Goal: Task Accomplishment & Management: Complete application form

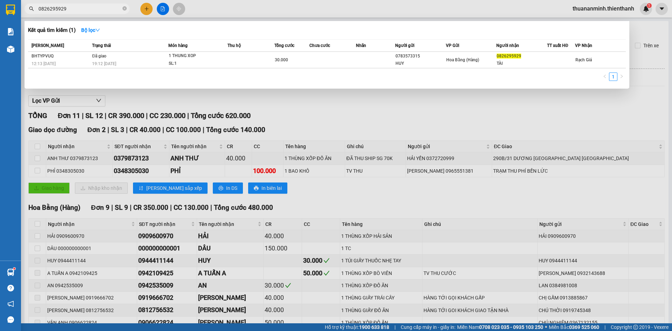
type input "0826295929"
click at [268, 11] on div at bounding box center [336, 165] width 672 height 331
click at [70, 11] on input "0826295929" at bounding box center [80, 9] width 83 height 8
click at [73, 7] on input "0826295929" at bounding box center [80, 9] width 83 height 8
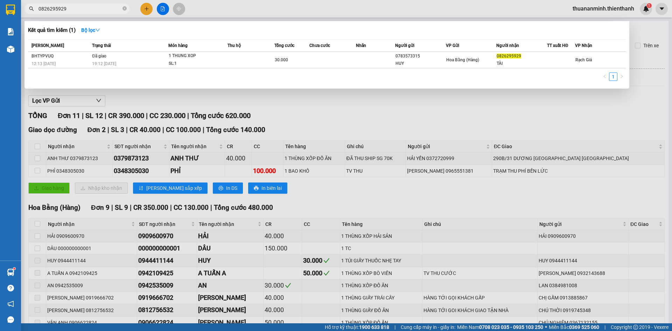
click at [393, 119] on div at bounding box center [336, 165] width 672 height 331
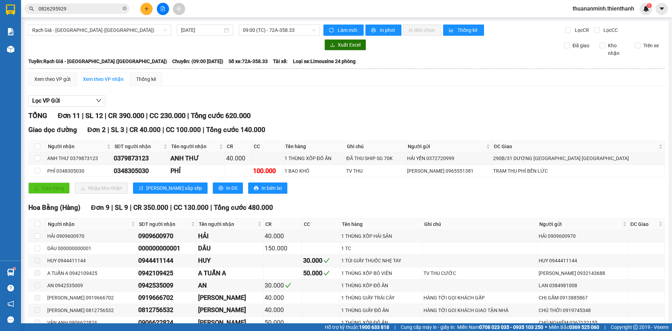
click at [80, 9] on input "0826295929" at bounding box center [80, 9] width 83 height 8
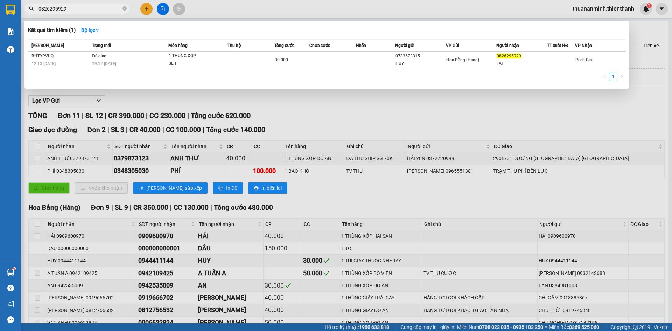
click at [80, 9] on input "0826295929" at bounding box center [80, 9] width 83 height 8
click at [144, 6] on div at bounding box center [336, 165] width 672 height 331
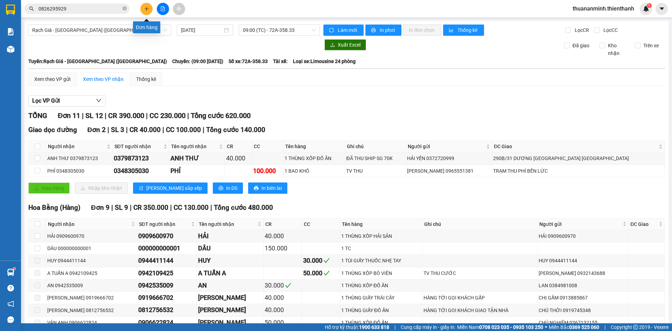
click at [149, 9] on icon "plus" at bounding box center [146, 8] width 5 height 5
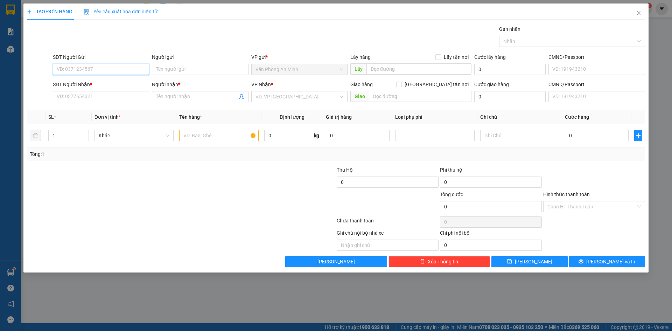
click at [99, 72] on input "SĐT Người Gửi" at bounding box center [101, 69] width 96 height 11
paste input "0367136181"
type input "0367136181"
click at [105, 82] on div "0367136181 - ANH LỆNH" at bounding box center [101, 84] width 88 height 8
type input "ANH LỆNH"
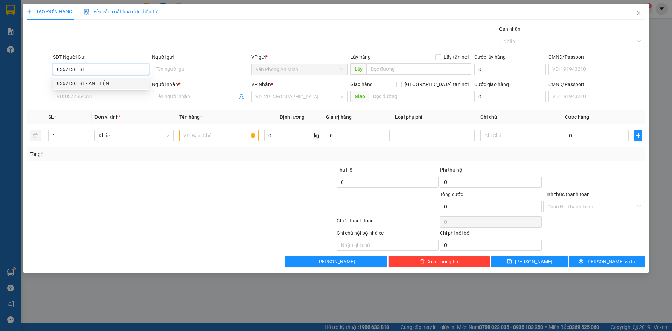
type input "0919072806"
type input "ANH KHANG"
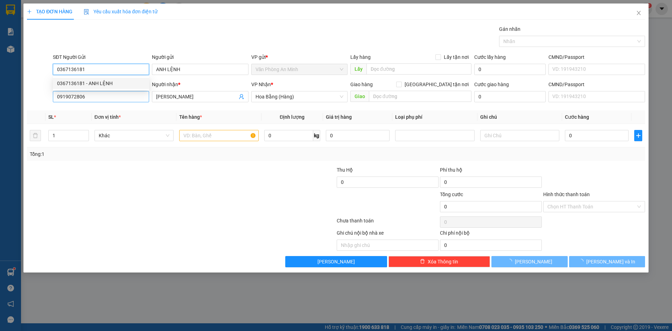
type input "50.000"
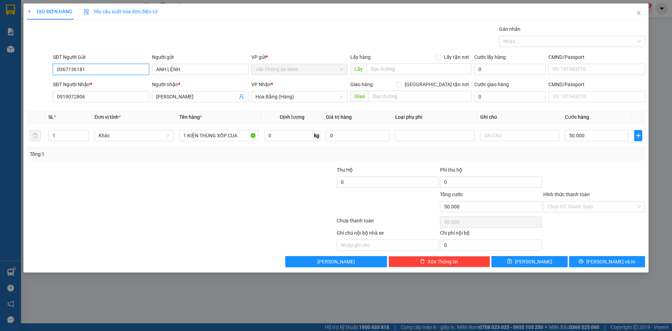
type input "0367136181"
click at [96, 91] on div "SĐT Người Nhận *" at bounding box center [101, 86] width 96 height 11
click at [98, 94] on input "0919072806" at bounding box center [101, 96] width 96 height 11
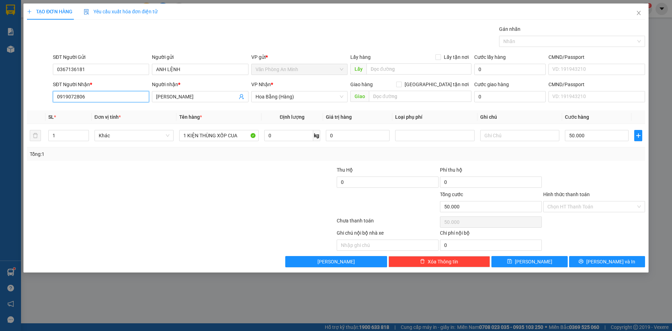
paste input "379284928"
type input "0379284928"
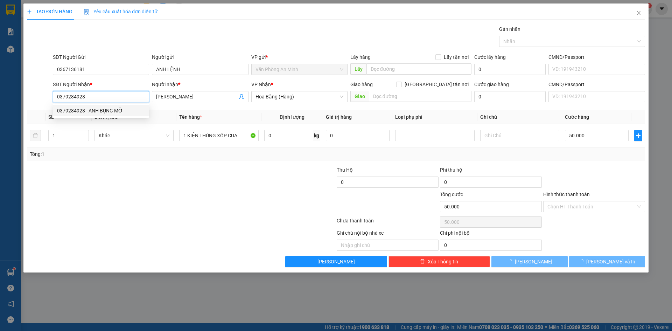
click at [102, 110] on div "0379284928 - ANH BỤNG MỠ" at bounding box center [101, 111] width 88 height 8
type input "ANH BỤNG MỠ"
type input "214/1b [PERSON_NAME] Phường Cầu Ông Lãnh Q1 HCM"
type input "280.000"
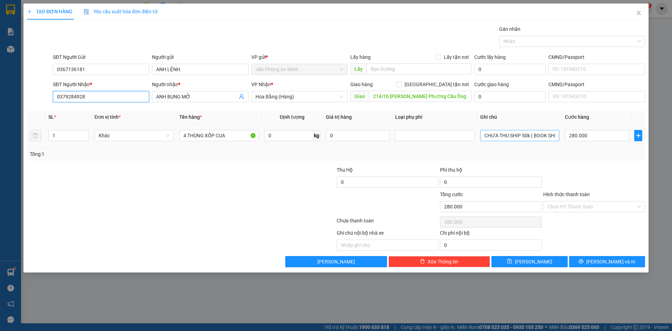
type input "0379284928"
click at [186, 135] on input "4 THÙNG XỐP CUA" at bounding box center [218, 135] width 79 height 11
type input "3 THÙNG XỐP CUA"
click at [249, 188] on div at bounding box center [284, 178] width 103 height 25
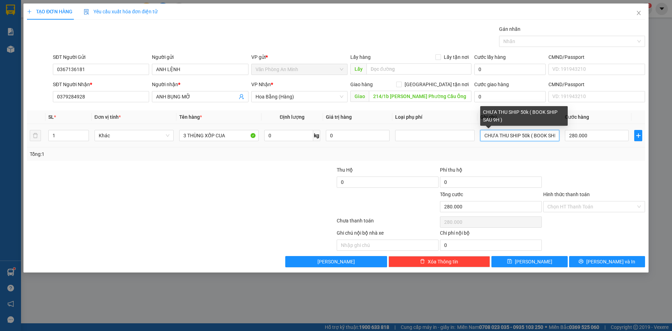
click at [536, 136] on input "CHƯA THU SHIP 50k ( BOOK SHIP SAU 9H )" at bounding box center [520, 135] width 79 height 11
click at [544, 138] on input "CHƯA THU SHIP 50K ( BOOK SHIP SAU 9H )" at bounding box center [520, 135] width 79 height 11
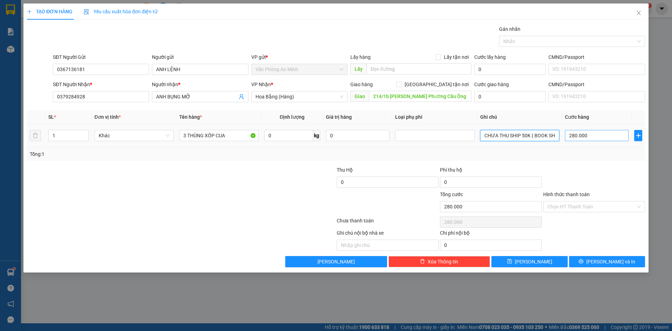
type input "CHƯA THU SHIP 50K ( BOOK SHIP SAU 9H )"
click at [587, 135] on input "280.000" at bounding box center [597, 135] width 64 height 11
type input "0"
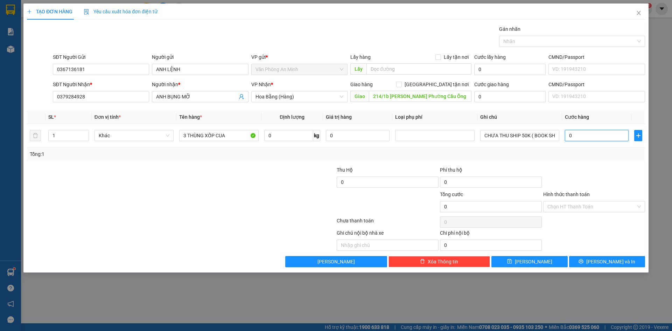
type input "1"
type input "018"
type input "18"
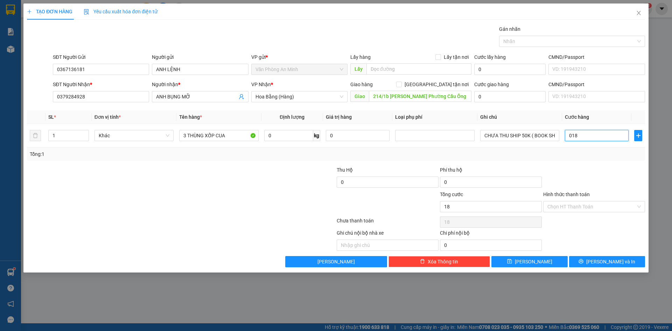
type input "180"
type input "0.180"
type input "180.000"
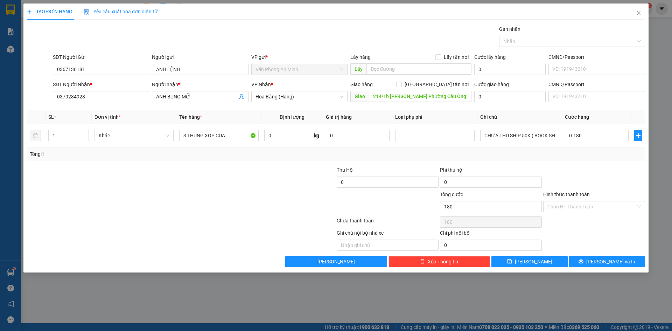
type input "180.000"
click at [602, 174] on div at bounding box center [594, 178] width 103 height 25
click at [601, 260] on button "Lưu và In" at bounding box center [608, 261] width 76 height 11
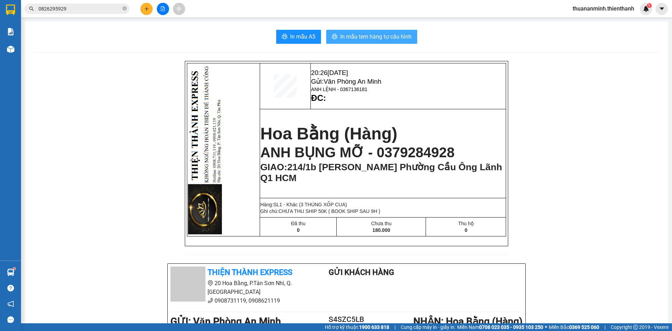
click at [385, 39] on span "In mẫu tem hàng tự cấu hình" at bounding box center [375, 36] width 71 height 9
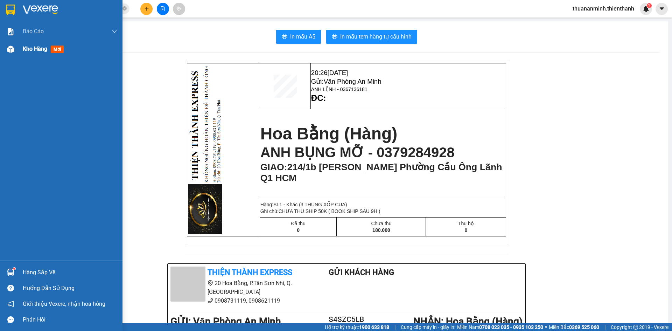
click at [27, 51] on span "Kho hàng" at bounding box center [35, 49] width 25 height 7
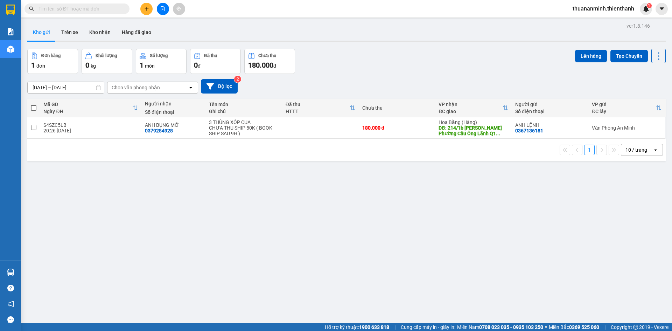
click at [164, 9] on icon "file-add" at bounding box center [162, 8] width 5 height 5
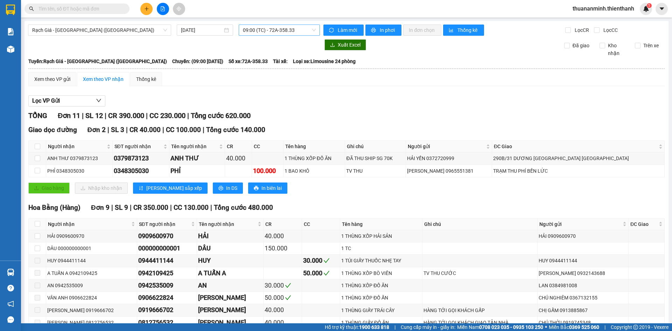
click at [280, 32] on span "09:00 (TC) - 72A-358.33" at bounding box center [279, 30] width 73 height 11
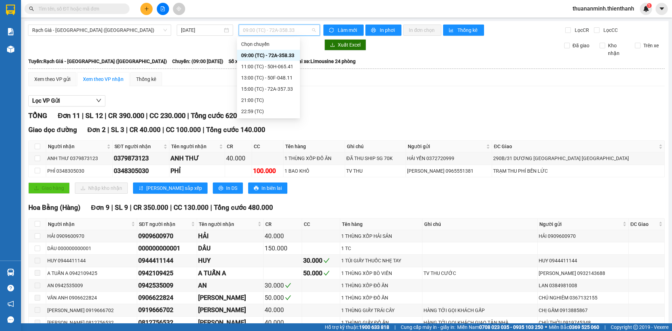
click at [281, 28] on span "09:00 (TC) - 72A-358.33" at bounding box center [279, 30] width 73 height 11
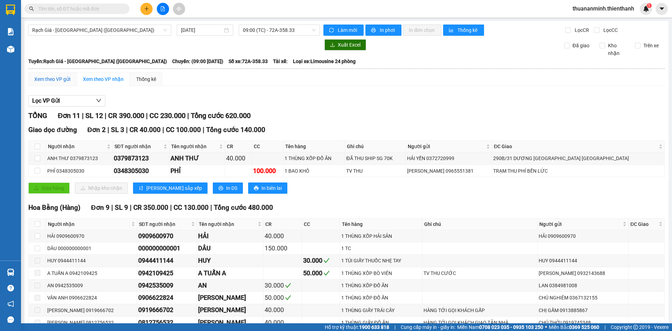
click at [62, 77] on div "Xem theo VP gửi" at bounding box center [52, 79] width 36 height 8
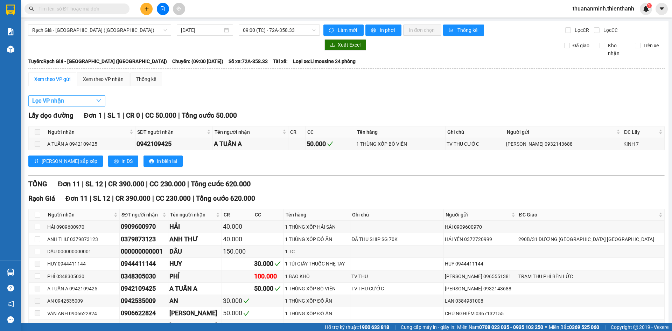
click at [74, 102] on button "Lọc VP nhận" at bounding box center [66, 100] width 77 height 11
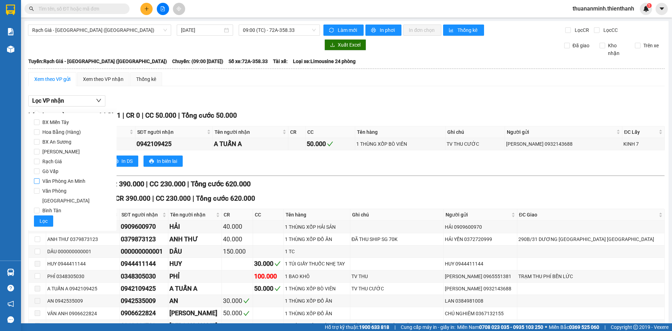
click at [68, 180] on span "Văn Phòng An Minh" at bounding box center [64, 181] width 49 height 10
click at [40, 180] on input "Văn Phòng An Minh" at bounding box center [37, 181] width 6 height 6
checkbox input "true"
click at [67, 189] on span "Văn Phòng [GEOGRAPHIC_DATA]" at bounding box center [75, 196] width 71 height 20
click at [40, 189] on input "Văn Phòng [GEOGRAPHIC_DATA]" at bounding box center [37, 191] width 6 height 6
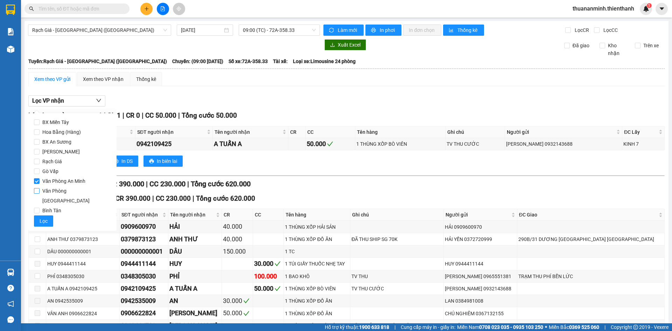
checkbox input "true"
click at [58, 179] on span "Văn Phòng An Minh" at bounding box center [64, 181] width 49 height 10
click at [40, 179] on input "Văn Phòng An Minh" at bounding box center [37, 181] width 6 height 6
checkbox input "false"
click at [58, 190] on span "Văn Phòng [GEOGRAPHIC_DATA]" at bounding box center [75, 196] width 71 height 20
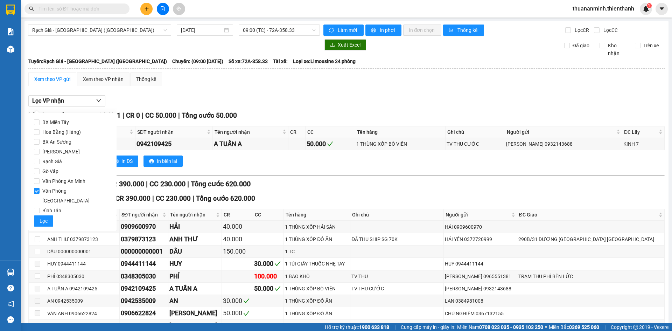
click at [40, 190] on input "Văn Phòng [GEOGRAPHIC_DATA]" at bounding box center [37, 191] width 6 height 6
checkbox input "false"
click at [54, 206] on span "Bình Tân" at bounding box center [52, 211] width 25 height 10
click at [43, 206] on span "Bình Tân" at bounding box center [52, 211] width 25 height 10
click at [40, 208] on input "Bình Tân" at bounding box center [37, 211] width 6 height 6
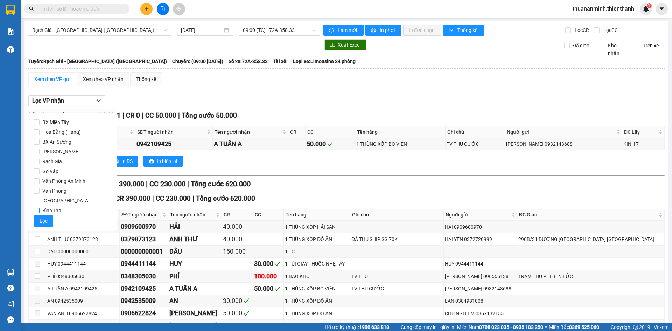
checkbox input "true"
click at [41, 217] on span "Lọc" at bounding box center [44, 221] width 8 height 8
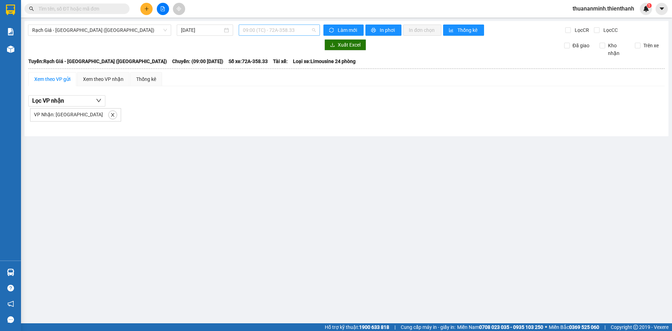
click at [273, 30] on span "09:00 (TC) - 72A-358.33" at bounding box center [279, 30] width 73 height 11
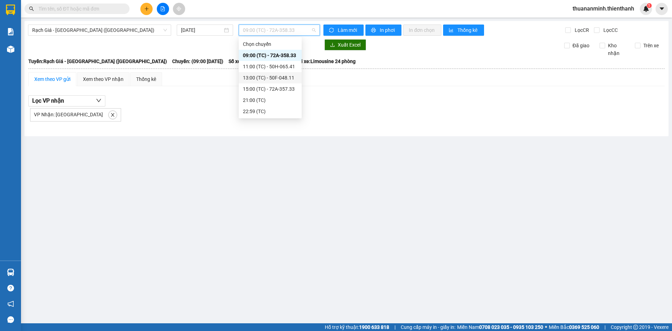
click at [268, 76] on div "13:00 (TC) - 50F-048.11" at bounding box center [270, 78] width 55 height 8
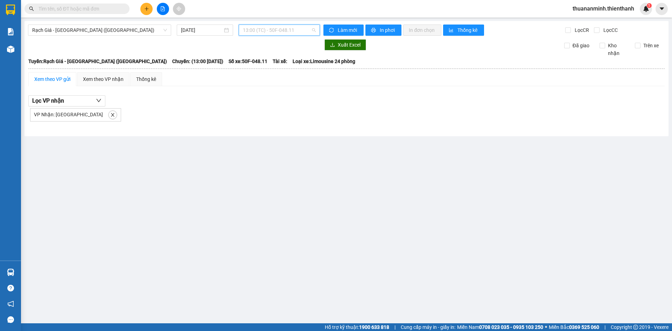
click at [272, 28] on span "13:00 (TC) - 50F-048.11" at bounding box center [279, 30] width 73 height 11
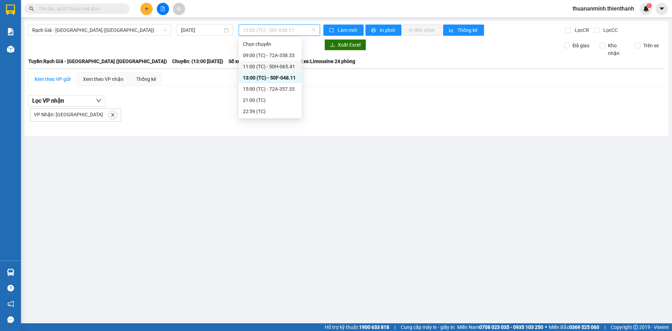
click at [264, 67] on div "11:00 (TC) - 50H-065.41" at bounding box center [270, 67] width 55 height 8
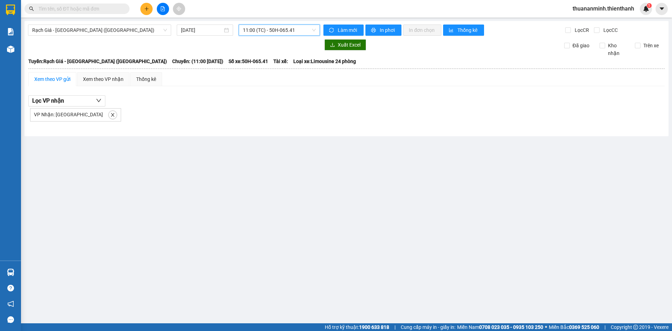
click at [292, 29] on span "11:00 (TC) - 50H-065.41" at bounding box center [279, 30] width 73 height 11
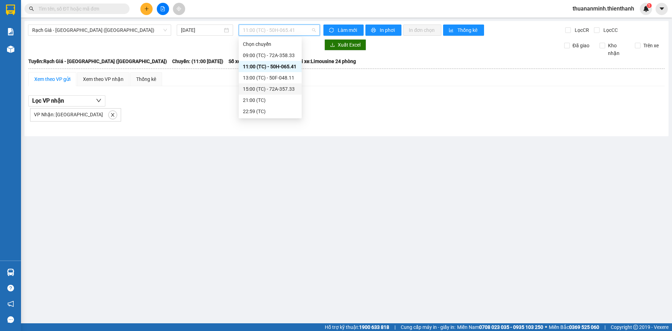
click at [264, 91] on div "15:00 (TC) - 72A-357.33" at bounding box center [270, 89] width 55 height 8
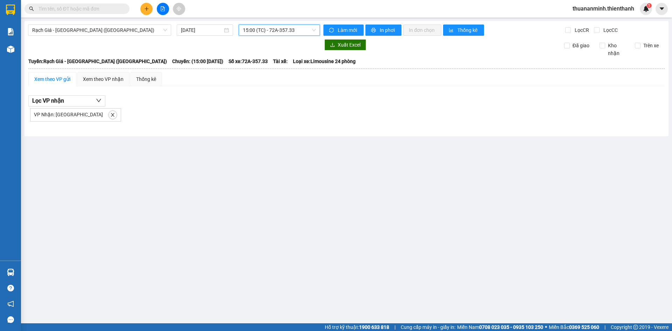
click at [276, 33] on span "15:00 (TC) - 72A-357.33" at bounding box center [279, 30] width 73 height 11
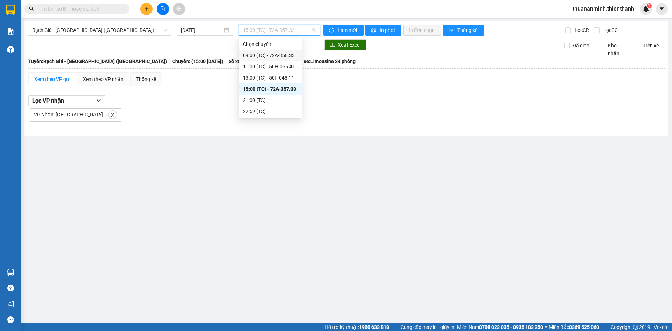
click at [266, 55] on div "09:00 (TC) - 72A-358.33" at bounding box center [270, 55] width 55 height 8
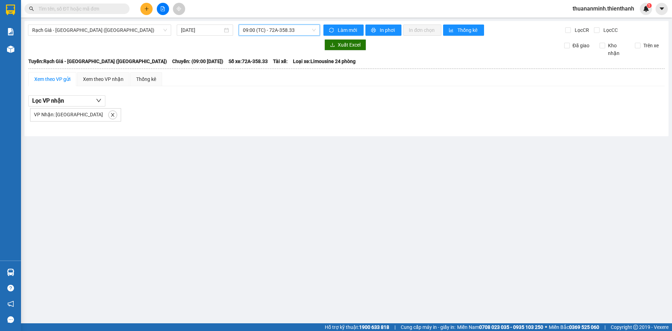
click at [282, 32] on span "09:00 (TC) - 72A-358.33" at bounding box center [279, 30] width 73 height 11
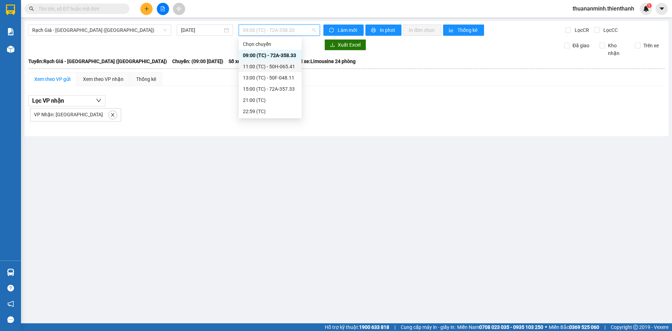
click at [265, 66] on div "11:00 (TC) - 50H-065.41" at bounding box center [270, 67] width 55 height 8
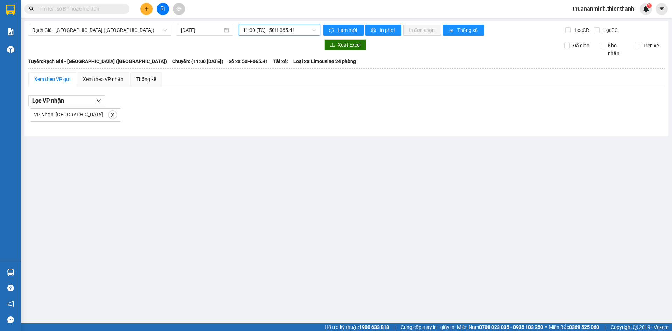
click at [287, 34] on span "11:00 (TC) - 50H-065.41" at bounding box center [279, 30] width 73 height 11
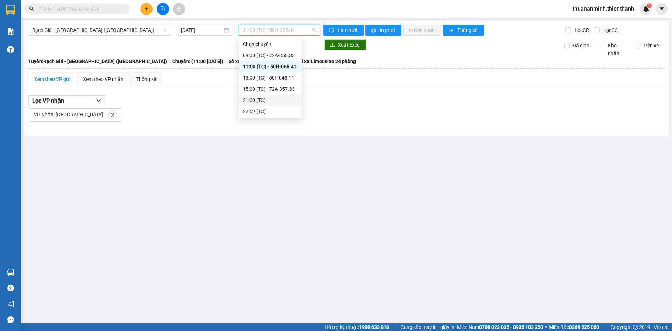
click at [262, 97] on div "21:00 (TC)" at bounding box center [270, 100] width 55 height 8
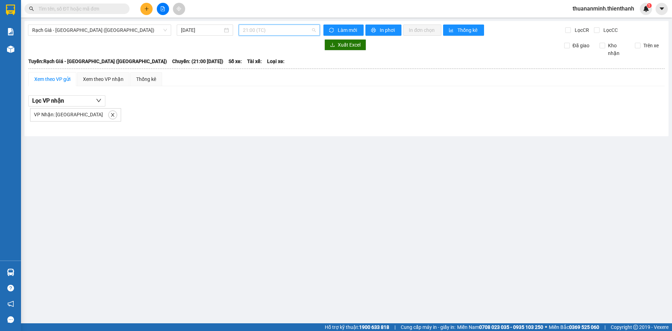
drag, startPoint x: 286, startPoint y: 32, endPoint x: 271, endPoint y: 73, distance: 43.4
click at [286, 32] on span "21:00 (TC)" at bounding box center [279, 30] width 73 height 11
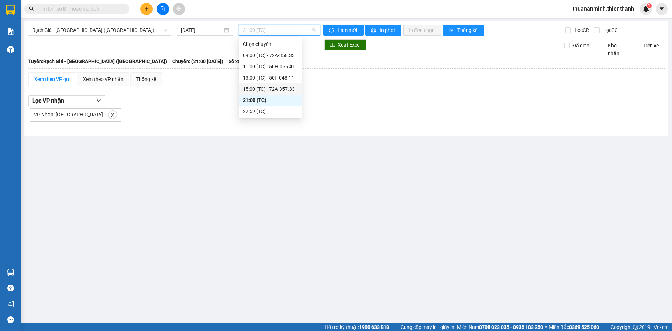
click at [268, 87] on div "15:00 (TC) - 72A-357.33" at bounding box center [270, 89] width 55 height 8
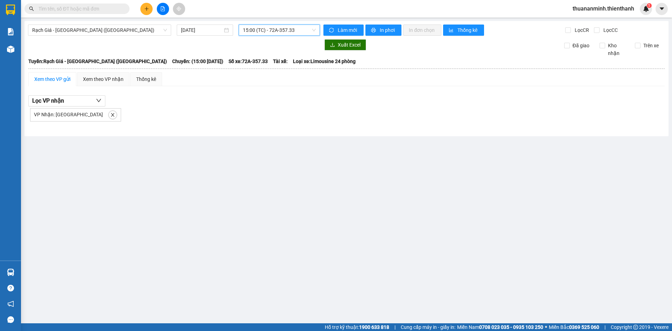
click at [296, 29] on span "15:00 (TC) - 72A-357.33" at bounding box center [279, 30] width 73 height 11
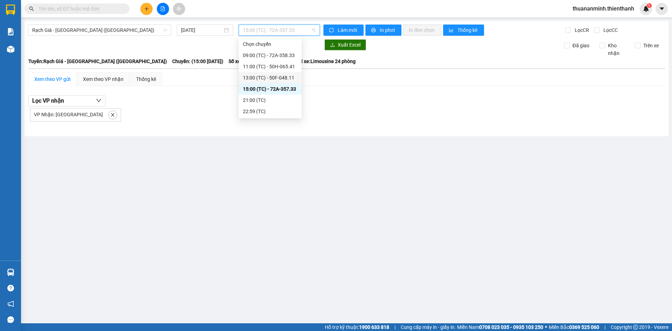
click at [275, 77] on div "13:00 (TC) - 50F-048.11" at bounding box center [270, 78] width 55 height 8
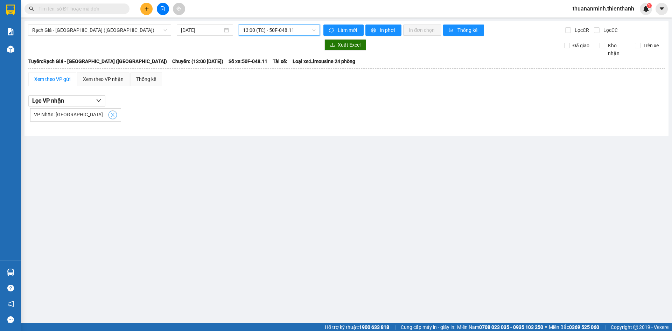
click at [110, 114] on icon "close" at bounding box center [112, 114] width 5 height 5
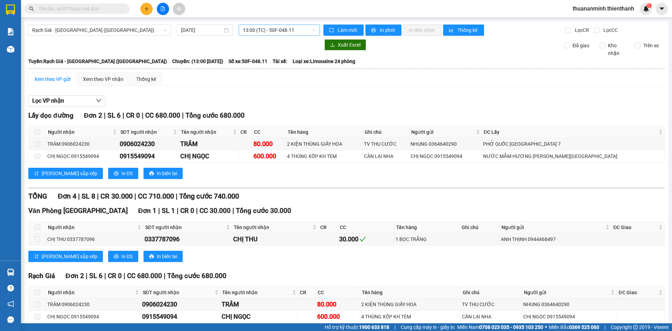
click at [282, 28] on span "13:00 (TC) - 50F-048.11" at bounding box center [279, 30] width 73 height 11
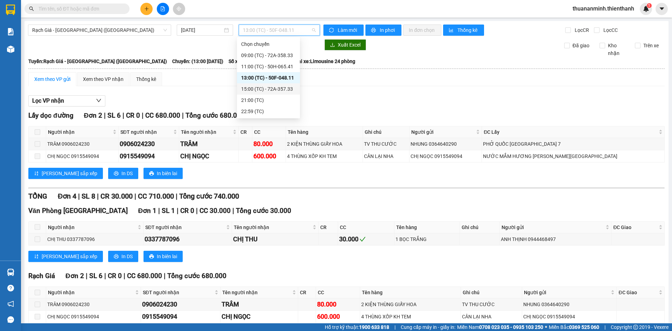
click at [269, 87] on div "15:00 (TC) - 72A-357.33" at bounding box center [268, 89] width 55 height 8
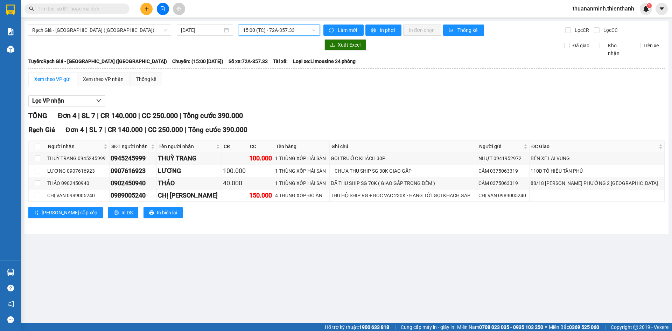
click at [287, 31] on span "15:00 (TC) - 72A-357.33" at bounding box center [279, 30] width 73 height 11
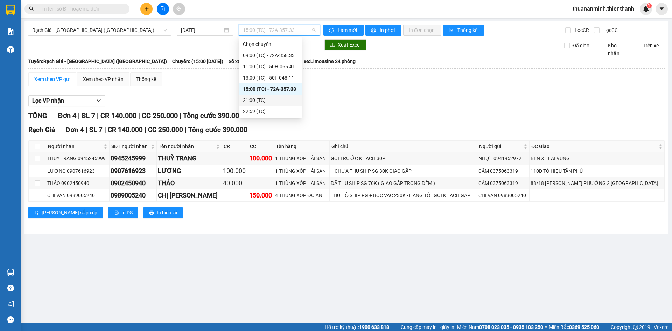
click at [260, 97] on div "21:00 (TC)" at bounding box center [270, 100] width 55 height 8
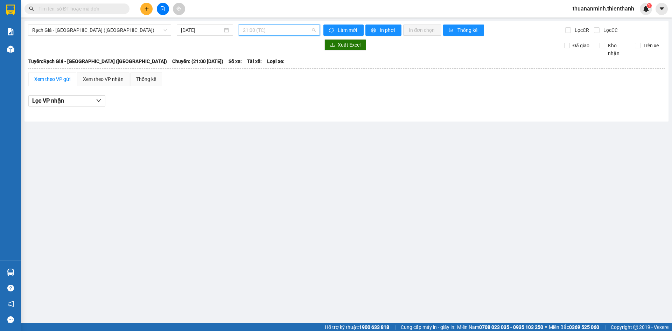
drag, startPoint x: 290, startPoint y: 25, endPoint x: 282, endPoint y: 33, distance: 11.4
click at [290, 26] on span "21:00 (TC)" at bounding box center [279, 30] width 73 height 11
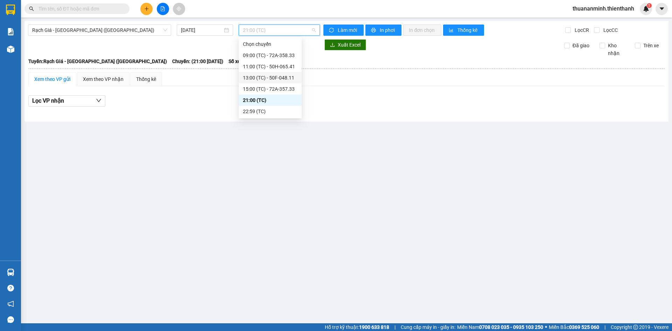
click at [267, 77] on div "13:00 (TC) - 50F-048.11" at bounding box center [270, 78] width 55 height 8
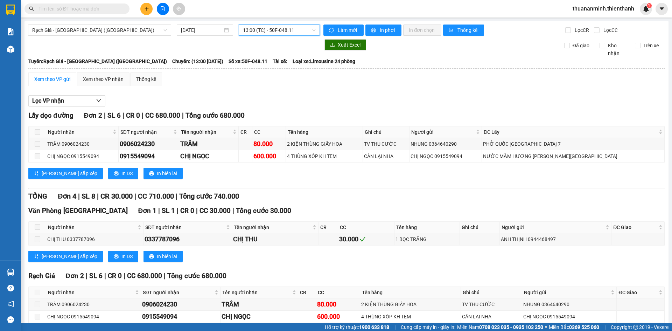
click at [285, 31] on span "13:00 (TC) - 50F-048.11" at bounding box center [279, 30] width 73 height 11
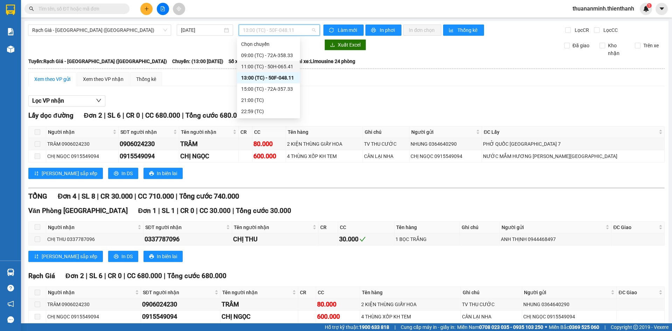
click at [263, 63] on div "11:00 (TC) - 50H-065.41" at bounding box center [268, 67] width 55 height 8
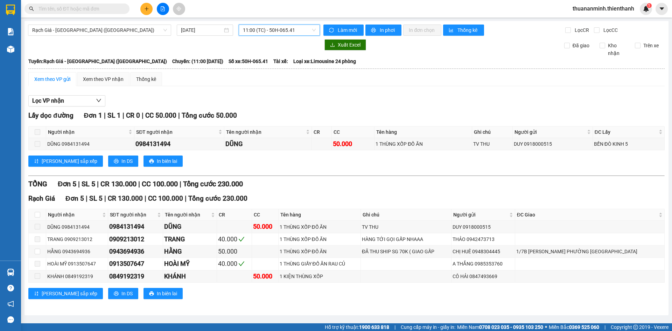
click at [289, 33] on span "11:00 (TC) - 50H-065.41" at bounding box center [279, 30] width 73 height 11
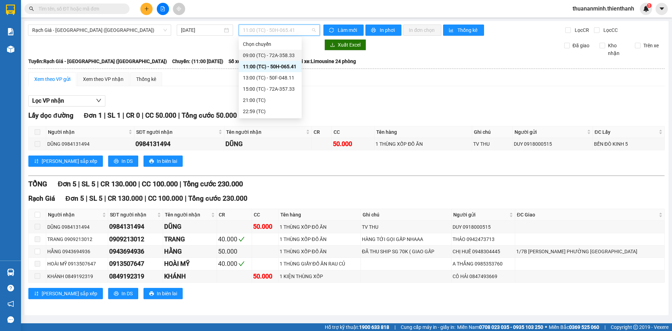
click at [278, 54] on div "09:00 (TC) - 72A-358.33" at bounding box center [270, 55] width 55 height 8
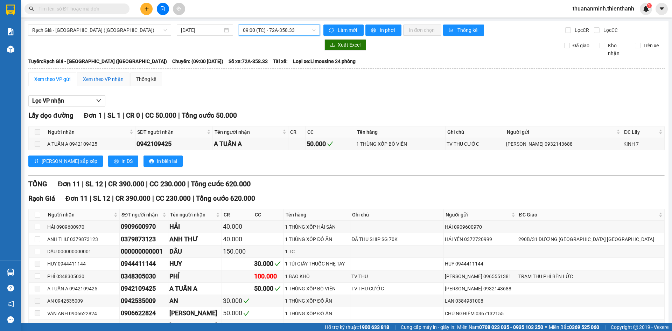
click at [91, 75] on div "Xem theo VP nhận" at bounding box center [103, 79] width 41 height 8
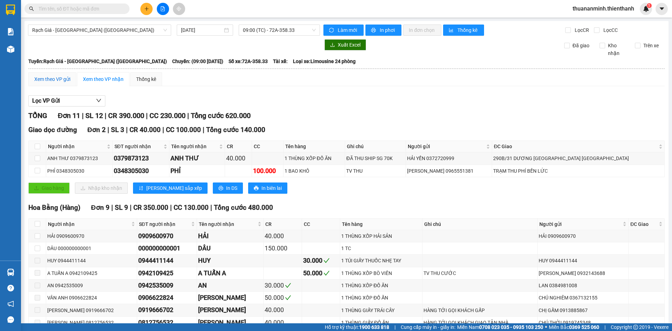
click at [60, 78] on div "Xem theo VP gửi" at bounding box center [52, 79] width 36 height 8
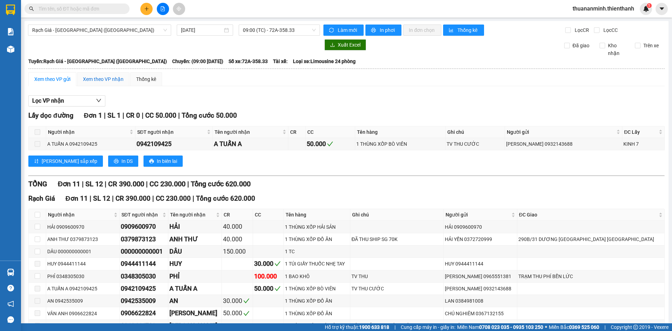
click at [89, 77] on div "Xem theo VP nhận" at bounding box center [103, 79] width 41 height 8
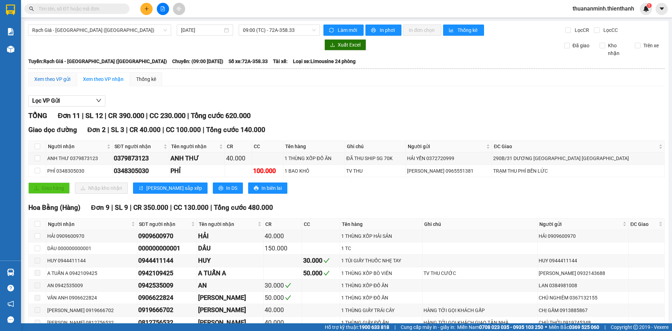
click at [58, 77] on div "Xem theo VP gửi" at bounding box center [52, 79] width 36 height 8
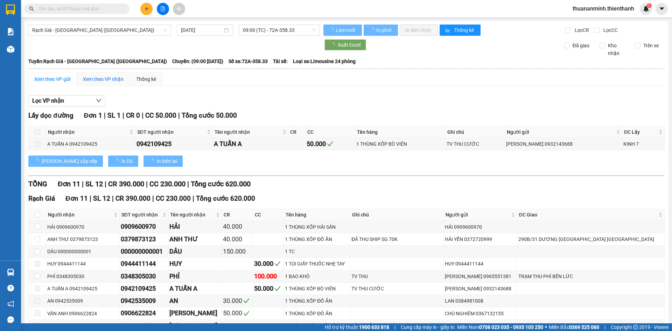
click at [96, 78] on div "Xem theo VP nhận" at bounding box center [103, 79] width 41 height 8
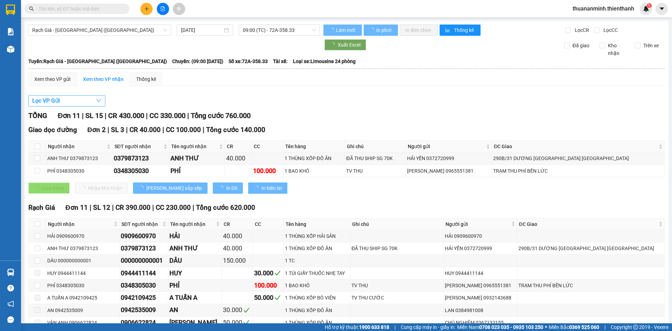
click at [74, 102] on button "Lọc VP Gửi" at bounding box center [66, 100] width 77 height 11
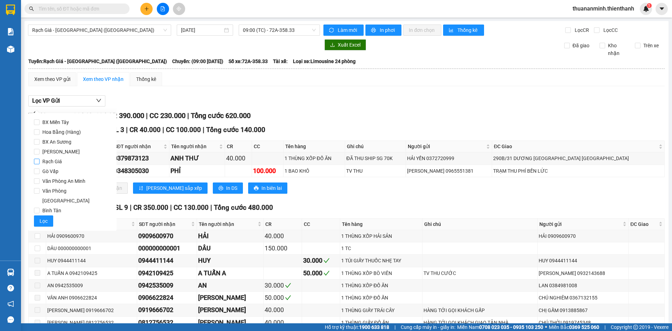
click at [55, 159] on span "Rạch Giá" at bounding box center [52, 162] width 25 height 10
click at [40, 159] on input "Rạch Giá" at bounding box center [37, 162] width 6 height 6
checkbox input "true"
click at [40, 217] on span "Lọc" at bounding box center [44, 221] width 8 height 8
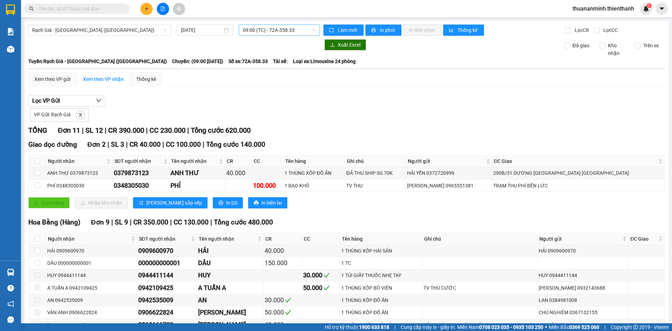
click at [263, 26] on span "09:00 (TC) - 72A-358.33" at bounding box center [279, 30] width 73 height 11
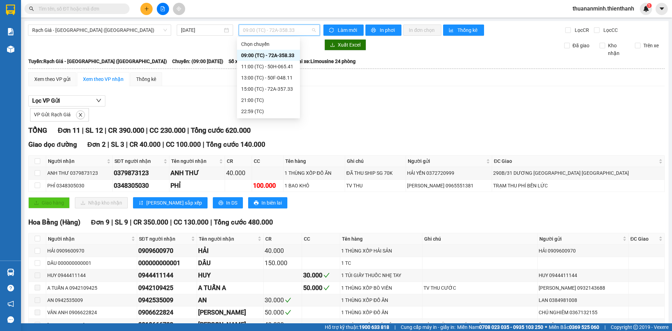
click at [259, 57] on div "09:00 (TC) - 72A-358.33" at bounding box center [268, 55] width 55 height 8
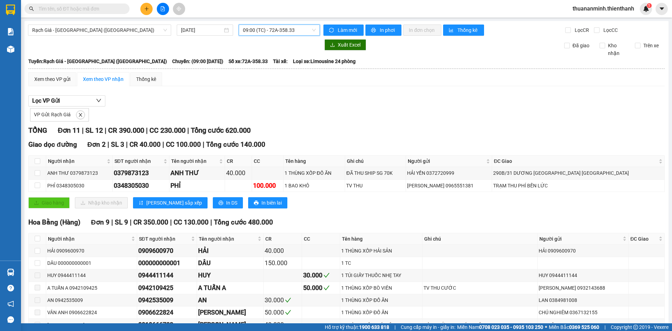
click at [278, 28] on span "09:00 (TC) - 72A-358.33" at bounding box center [279, 30] width 73 height 11
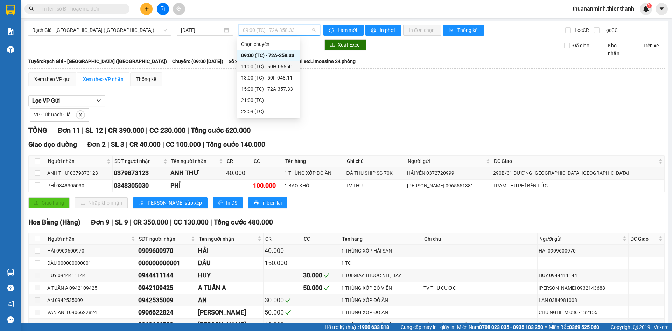
click at [254, 65] on div "11:00 (TC) - 50H-065.41" at bounding box center [268, 67] width 55 height 8
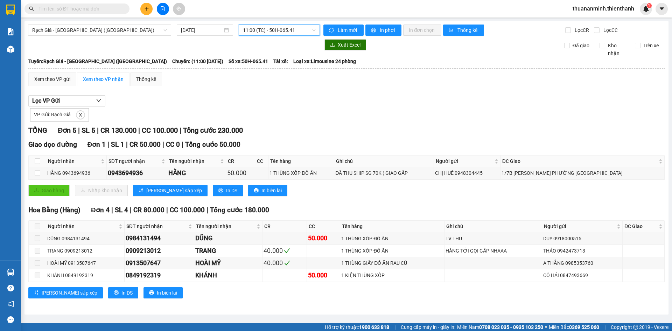
click at [266, 31] on span "11:00 (TC) - 50H-065.41" at bounding box center [279, 30] width 73 height 11
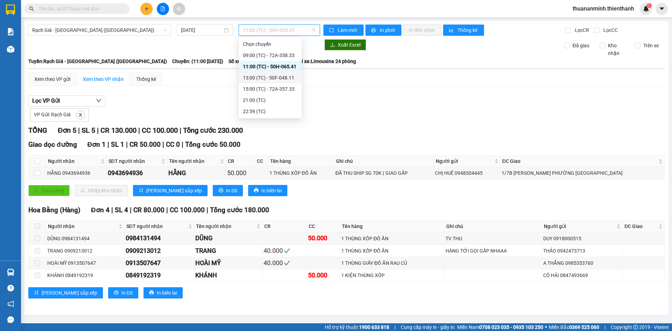
click at [253, 74] on div "13:00 (TC) - 50F-048.11" at bounding box center [270, 78] width 55 height 8
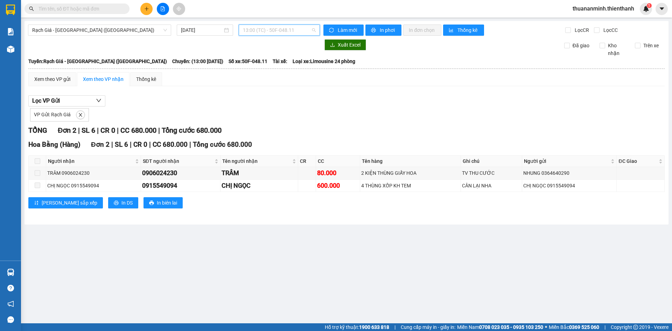
click at [274, 33] on span "13:00 (TC) - 50F-048.11" at bounding box center [279, 30] width 73 height 11
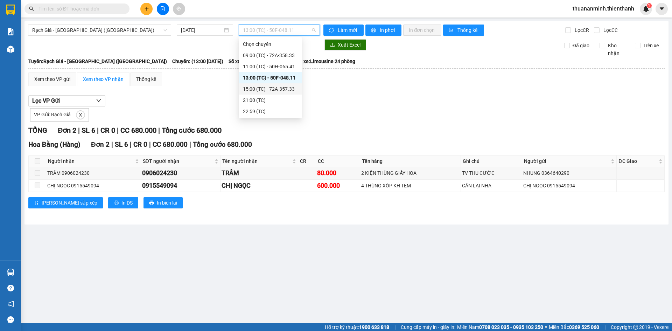
click at [253, 86] on div "15:00 (TC) - 72A-357.33" at bounding box center [270, 89] width 55 height 8
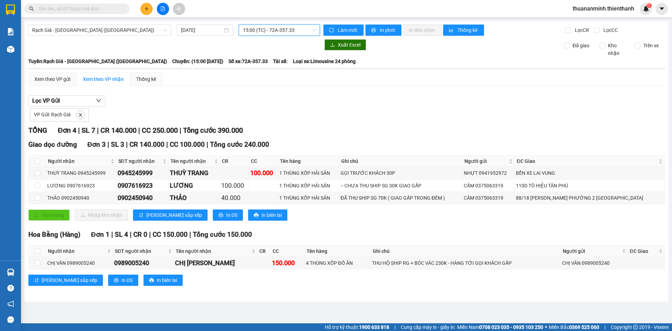
click at [280, 27] on span "15:00 (TC) - 72A-357.33" at bounding box center [279, 30] width 73 height 11
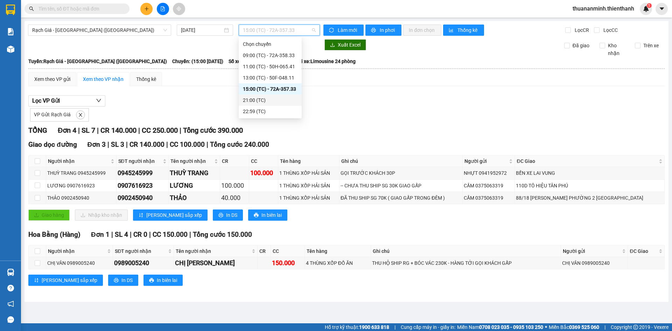
click at [274, 96] on div "21:00 (TC)" at bounding box center [270, 100] width 55 height 8
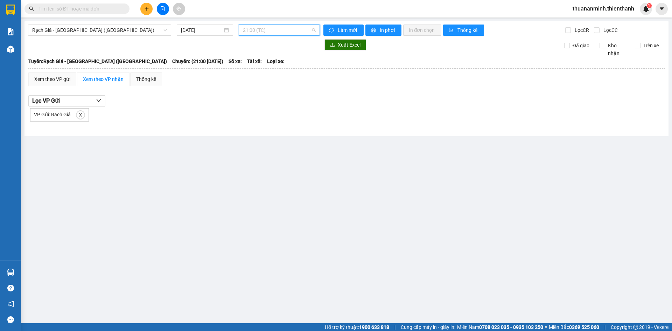
click at [296, 30] on span "21:00 (TC)" at bounding box center [279, 30] width 73 height 11
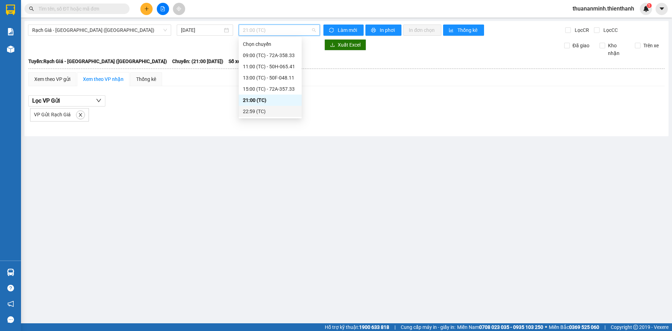
click at [272, 108] on div "22:59 (TC)" at bounding box center [270, 112] width 55 height 8
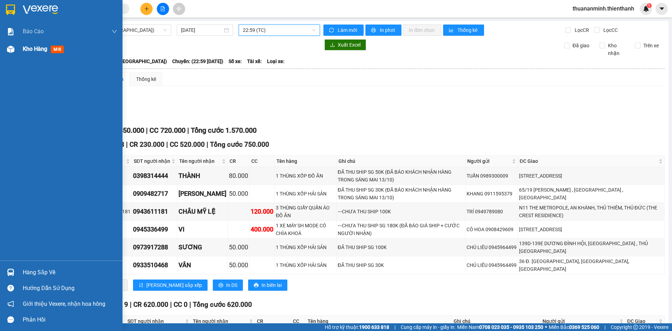
click at [34, 49] on span "Kho hàng" at bounding box center [35, 49] width 25 height 7
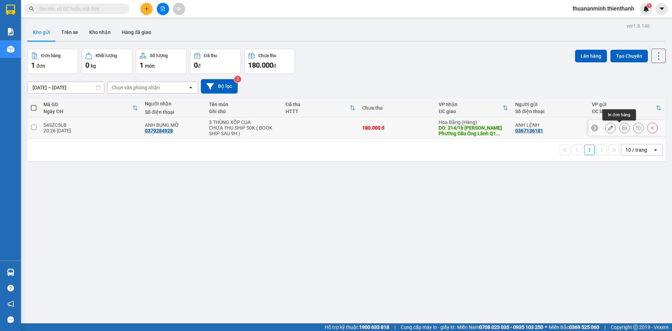
click at [622, 128] on icon at bounding box center [624, 127] width 5 height 5
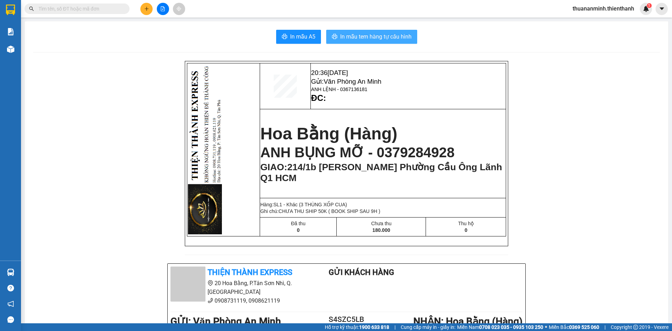
click at [377, 35] on span "In mẫu tem hàng tự cấu hình" at bounding box center [375, 36] width 71 height 9
click at [392, 30] on button "In mẫu tem hàng tự cấu hình" at bounding box center [371, 37] width 91 height 14
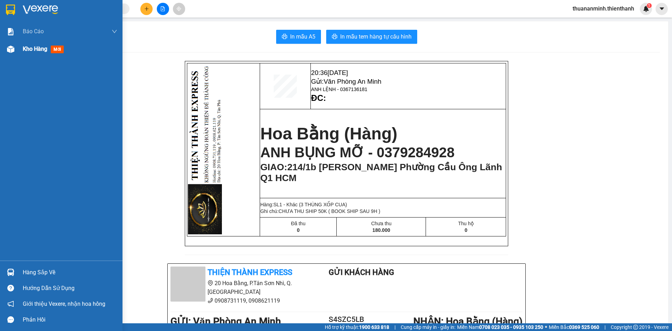
click at [26, 48] on span "Kho hàng" at bounding box center [35, 49] width 25 height 7
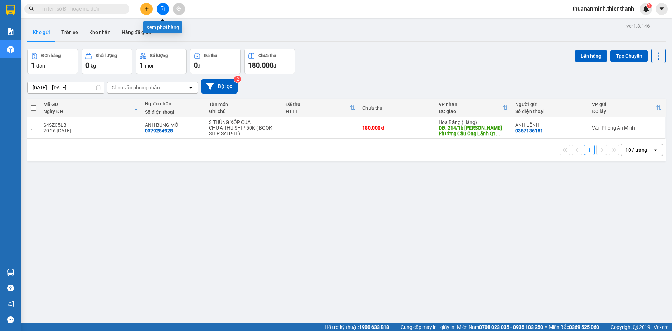
click at [165, 10] on icon "file-add" at bounding box center [163, 8] width 4 height 5
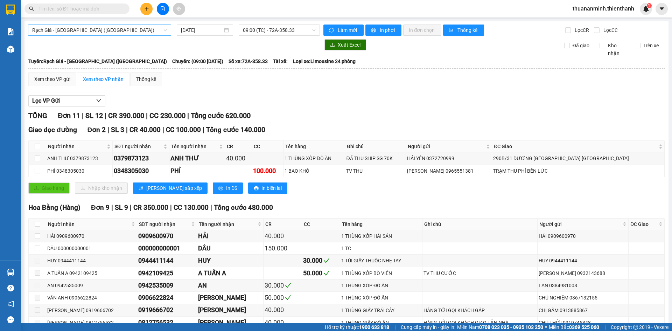
click at [125, 32] on span "Rạch Giá - [GEOGRAPHIC_DATA] ([GEOGRAPHIC_DATA])" at bounding box center [99, 30] width 135 height 11
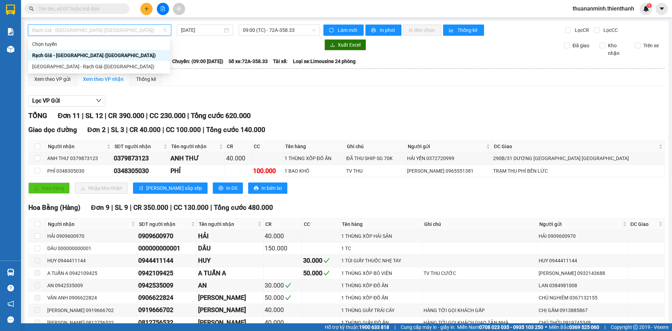
click at [125, 32] on span "Rạch Giá - [GEOGRAPHIC_DATA] ([GEOGRAPHIC_DATA])" at bounding box center [99, 30] width 135 height 11
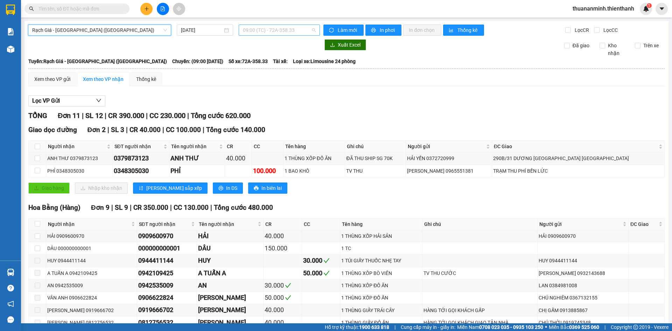
click at [260, 28] on span "09:00 (TC) - 72A-358.33" at bounding box center [279, 30] width 73 height 11
